Goal: Task Accomplishment & Management: Use online tool/utility

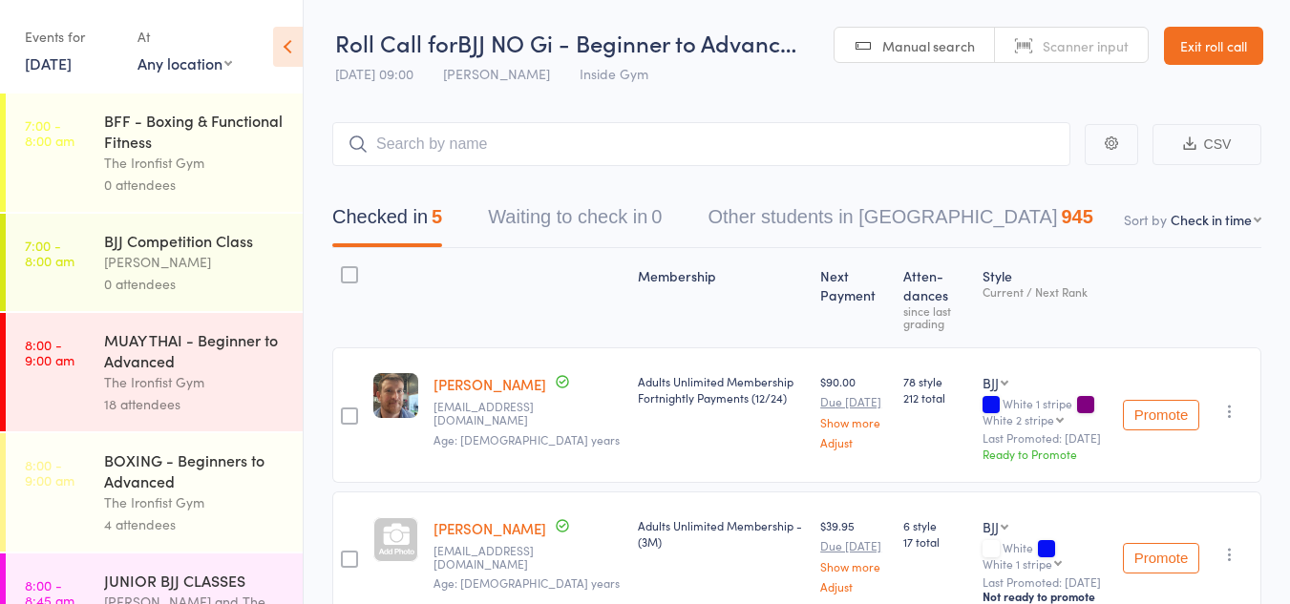
click at [85, 554] on link "8:00 - 8:45 am JUNIOR BJJ CLASSES [PERSON_NAME] and The Ironfist Gym 3 attendees" at bounding box center [154, 613] width 297 height 119
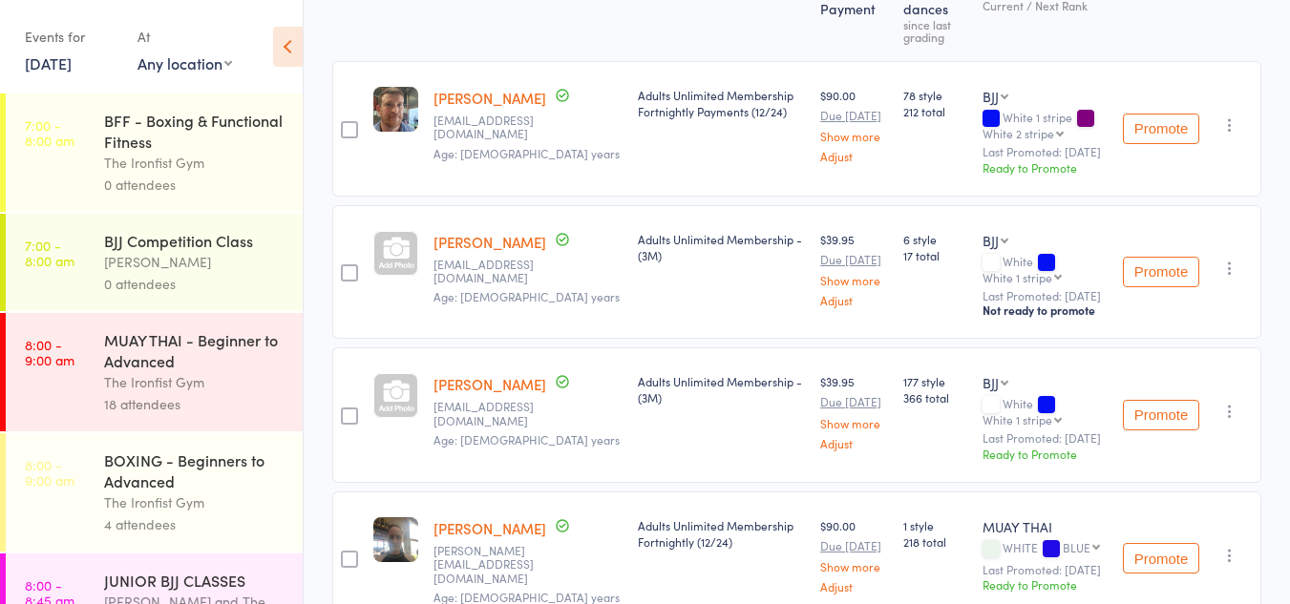
scroll to position [311, 0]
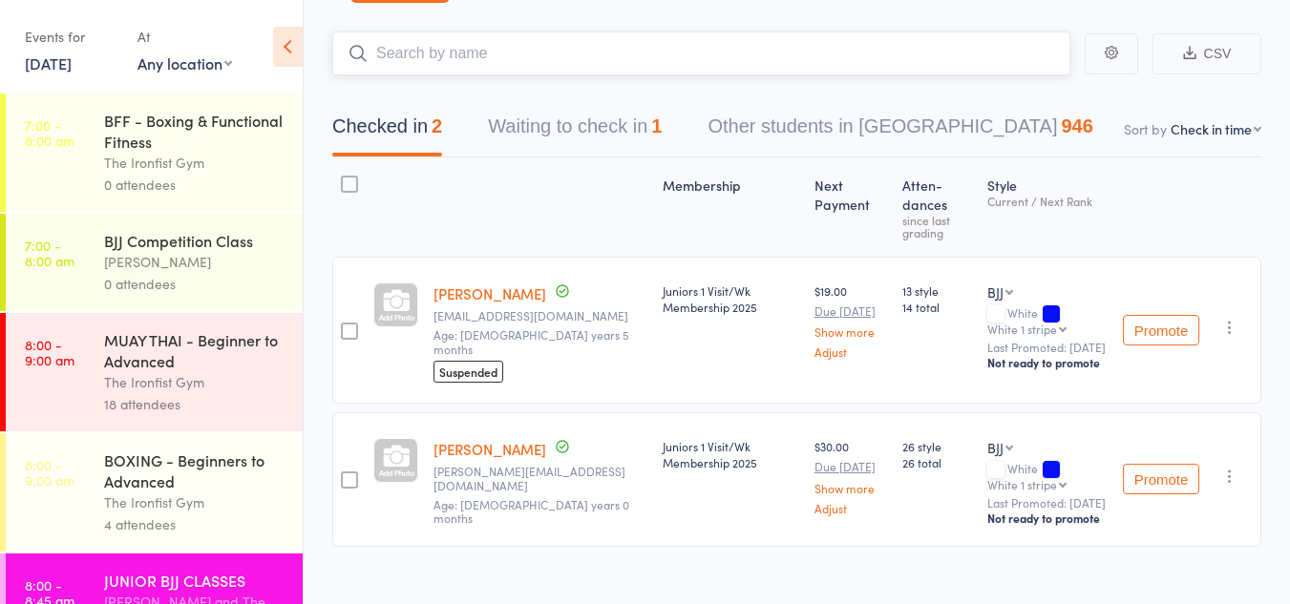
scroll to position [154, 0]
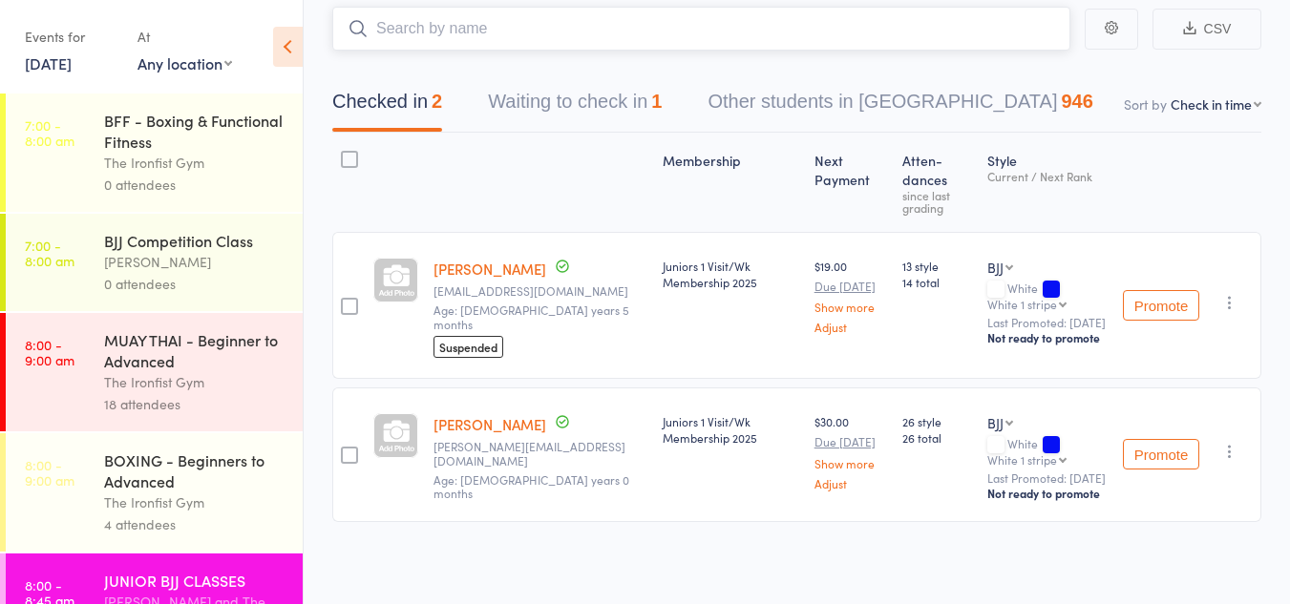
click at [532, 87] on button "Waiting to check in 1" at bounding box center [575, 106] width 174 height 51
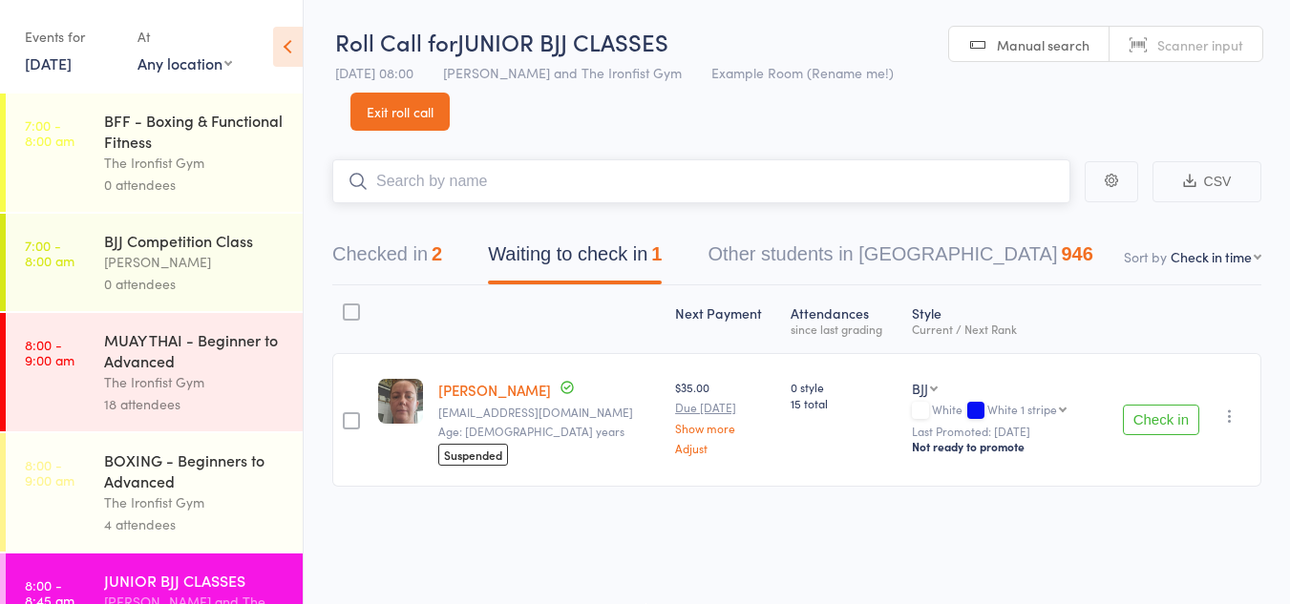
scroll to position [1, 0]
click at [463, 390] on link "[PERSON_NAME]" at bounding box center [494, 390] width 113 height 20
click at [60, 61] on link "16 Aug, 2025" at bounding box center [48, 63] width 47 height 21
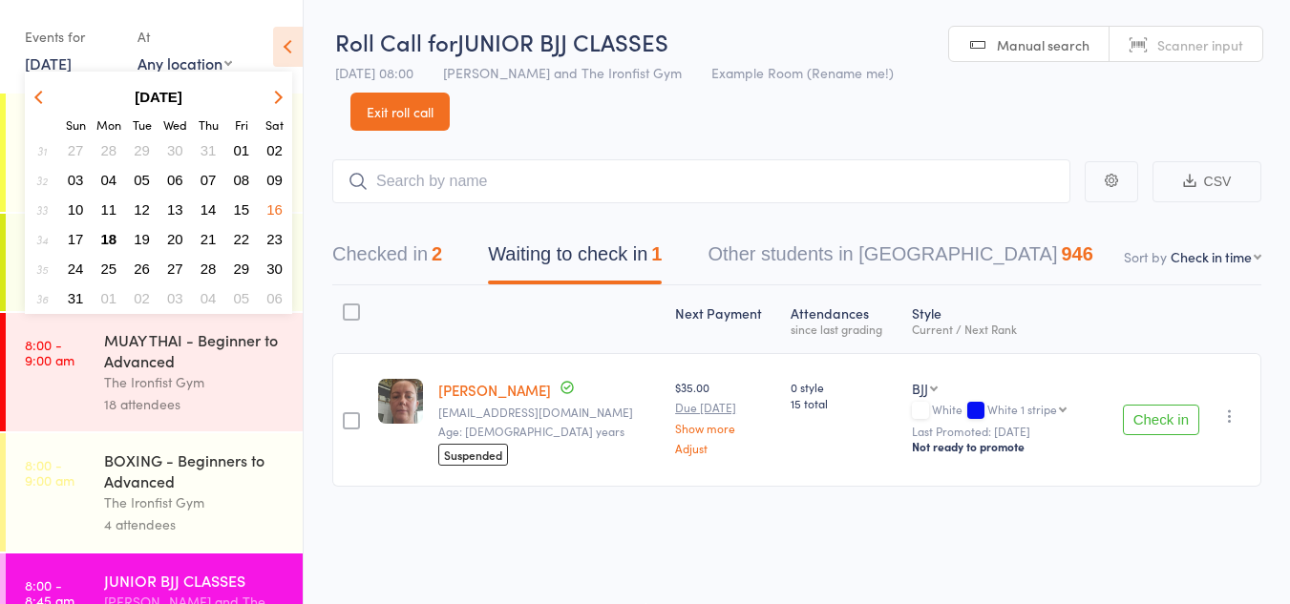
click at [105, 243] on span "18" at bounding box center [109, 239] width 16 height 16
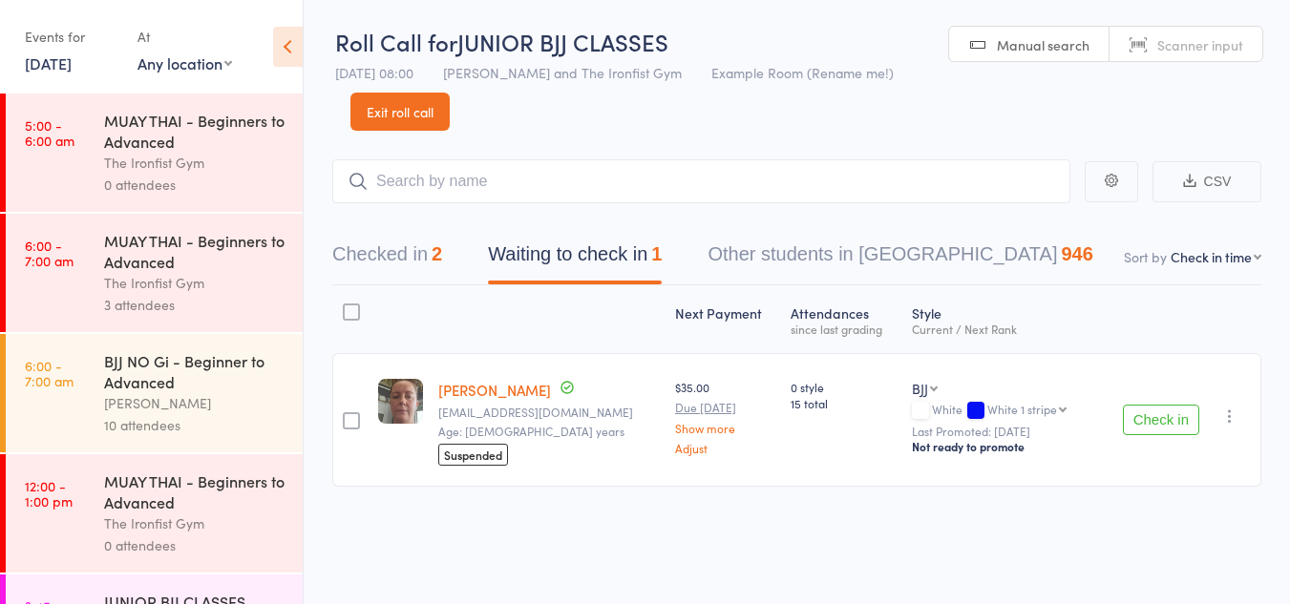
click at [133, 393] on div "Lianne Bell" at bounding box center [195, 403] width 182 height 22
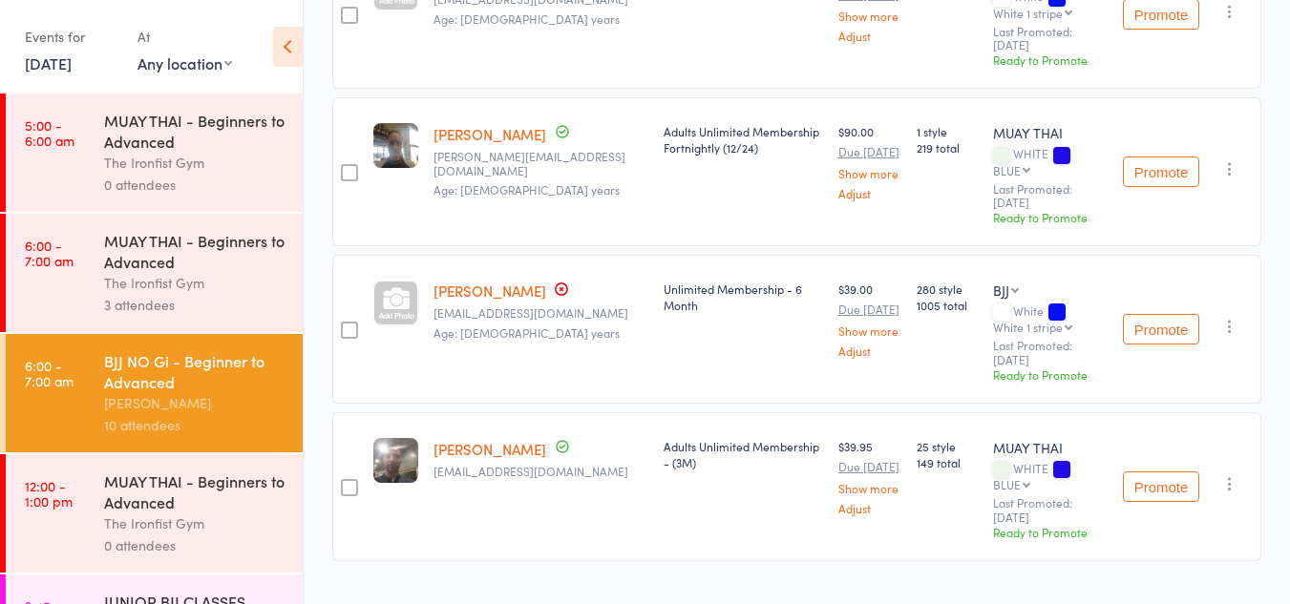
scroll to position [1327, 0]
